Goal: Complete application form

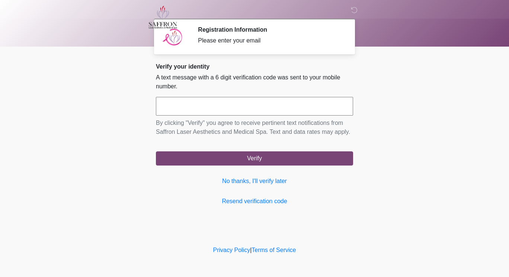
click at [280, 107] on input "text" at bounding box center [254, 106] width 197 height 19
click at [410, 112] on body "‎ ‎ ‎ Registration Information Please enter your email Please connect to Wi-Fi …" at bounding box center [254, 138] width 509 height 277
click at [320, 107] on input "text" at bounding box center [254, 106] width 197 height 19
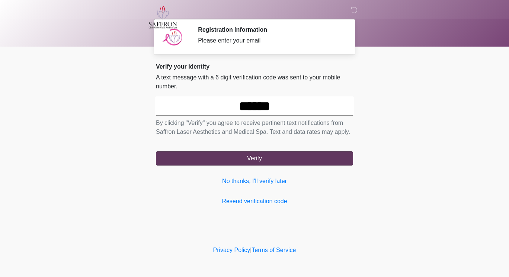
type input "******"
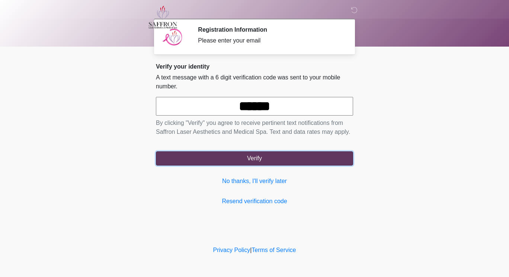
click at [312, 164] on button "Verify" at bounding box center [254, 158] width 197 height 14
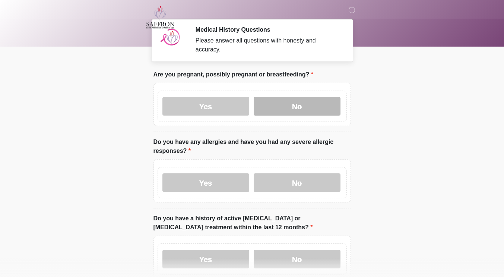
click at [331, 98] on label "No" at bounding box center [296, 106] width 87 height 19
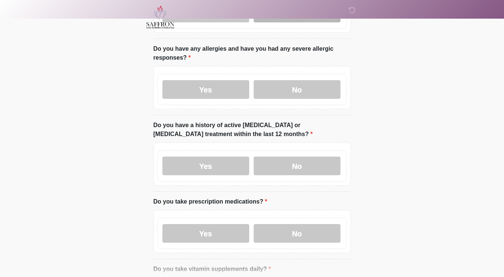
scroll to position [94, 0]
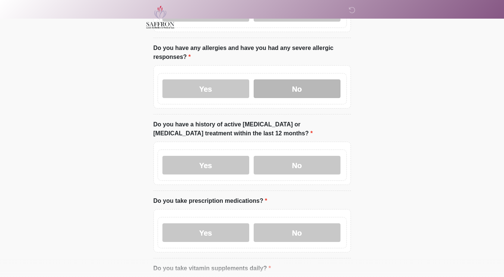
click at [300, 86] on label "No" at bounding box center [296, 88] width 87 height 19
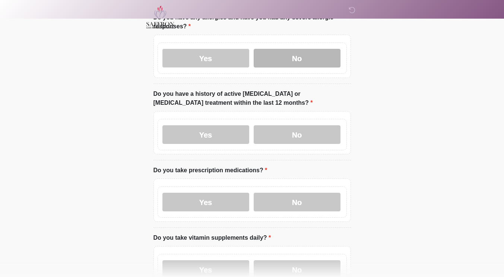
scroll to position [136, 0]
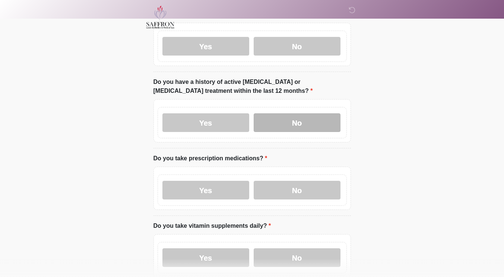
click at [284, 118] on label "No" at bounding box center [296, 122] width 87 height 19
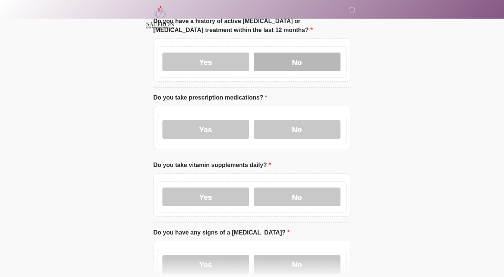
scroll to position [197, 0]
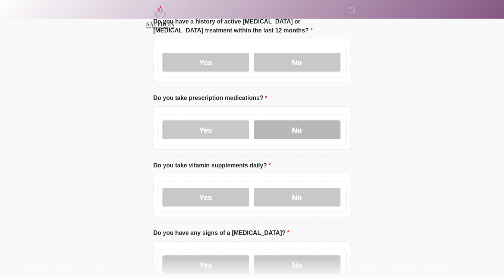
click at [286, 122] on label "No" at bounding box center [296, 129] width 87 height 19
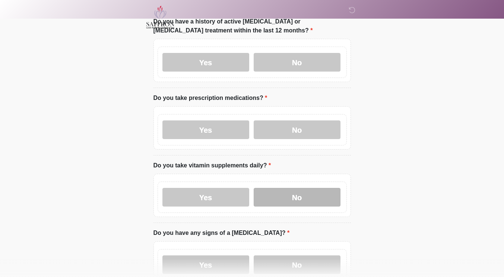
click at [273, 188] on label "No" at bounding box center [296, 197] width 87 height 19
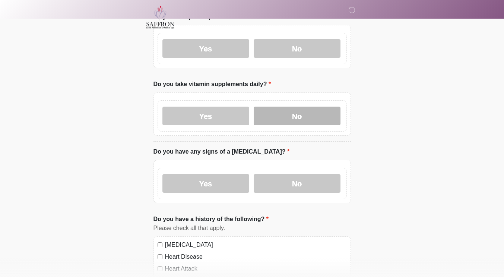
scroll to position [278, 0]
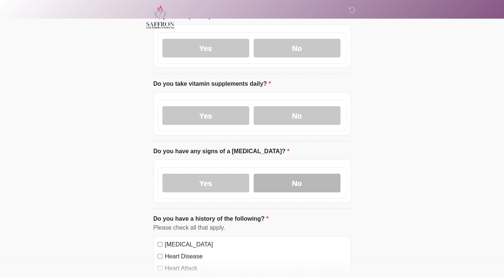
click at [276, 183] on label "No" at bounding box center [296, 182] width 87 height 19
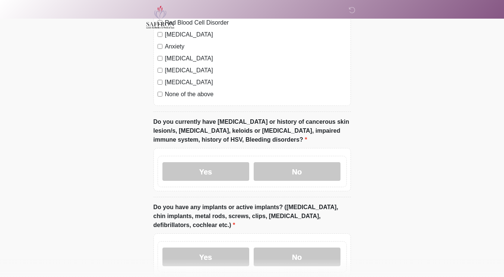
scroll to position [559, 0]
click at [298, 168] on label "No" at bounding box center [296, 171] width 87 height 19
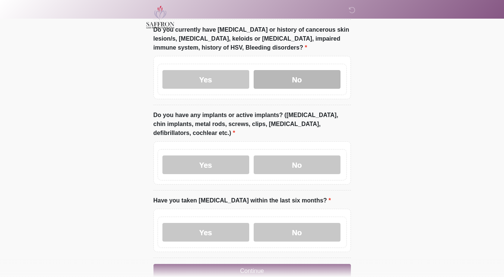
scroll to position [651, 0]
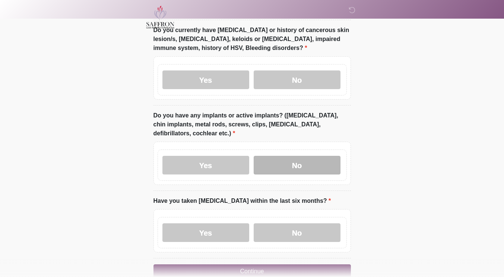
click at [303, 156] on label "No" at bounding box center [296, 165] width 87 height 19
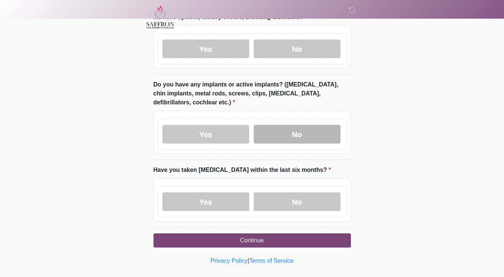
scroll to position [681, 0]
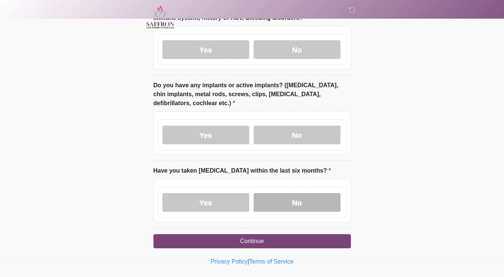
click at [303, 196] on label "No" at bounding box center [296, 202] width 87 height 19
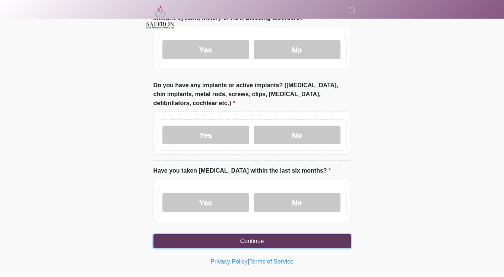
click at [316, 238] on button "Continue" at bounding box center [251, 241] width 197 height 14
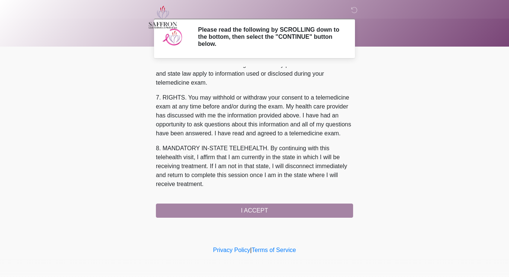
scroll to position [313, 0]
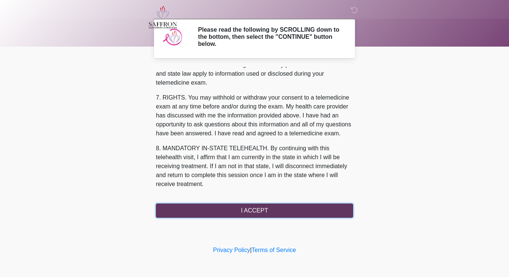
click at [225, 212] on button "I ACCEPT" at bounding box center [254, 210] width 197 height 14
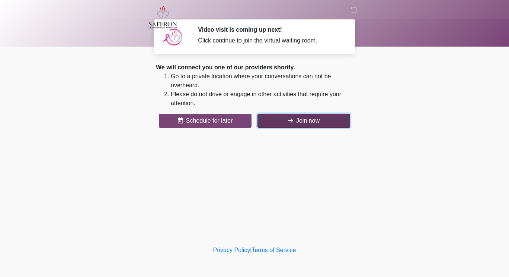
click at [297, 125] on button "Join now" at bounding box center [304, 121] width 93 height 14
